Goal: Find contact information: Find contact information

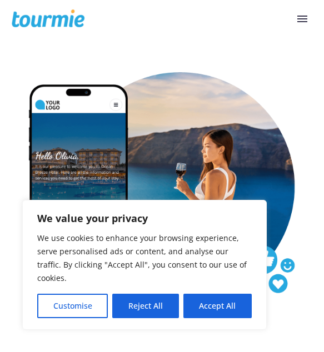
click at [300, 16] on button "Primary Menu" at bounding box center [302, 19] width 20 height 17
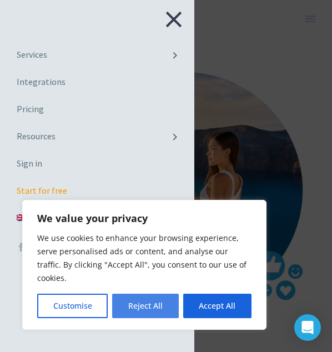
click at [163, 311] on button "Reject All" at bounding box center [145, 306] width 66 height 24
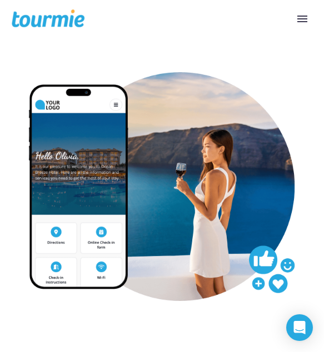
click at [306, 18] on span at bounding box center [302, 18] width 10 height 1
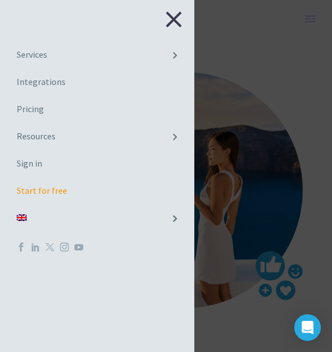
click at [305, 19] on button "Primary Menu" at bounding box center [311, 19] width 20 height 17
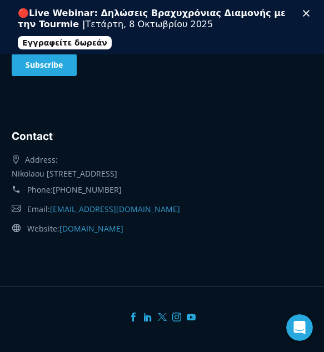
scroll to position [9774, 0]
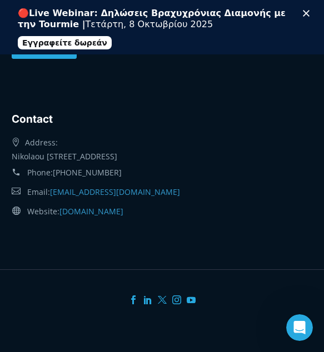
drag, startPoint x: 120, startPoint y: 171, endPoint x: 73, endPoint y: 171, distance: 46.7
click at [71, 169] on div "Phone: [PHONE_NUMBER]" at bounding box center [162, 172] width 301 height 19
copy link "[PHONE_NUMBER]"
drag, startPoint x: 126, startPoint y: 191, endPoint x: 51, endPoint y: 186, distance: 75.3
click at [51, 186] on div "Email: [EMAIL_ADDRESS][DOMAIN_NAME]" at bounding box center [162, 191] width 301 height 19
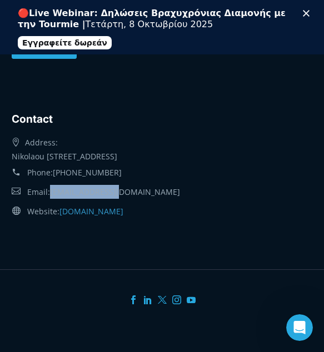
copy link "[EMAIL_ADDRESS][DOMAIN_NAME]"
